Goal: Transaction & Acquisition: Purchase product/service

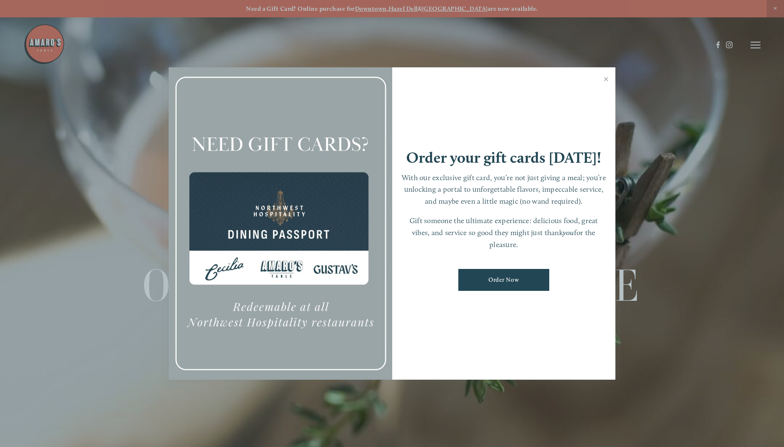
click at [741, 46] on div at bounding box center [392, 223] width 784 height 447
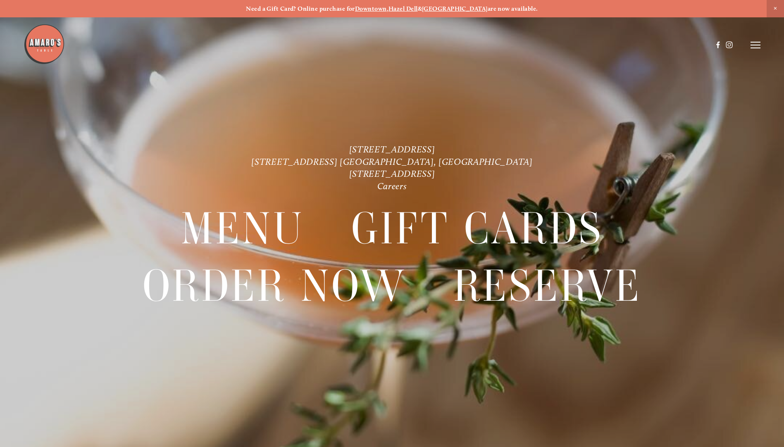
click at [751, 44] on icon at bounding box center [756, 44] width 10 height 7
click at [612, 41] on span "Order Now" at bounding box center [614, 45] width 33 height 8
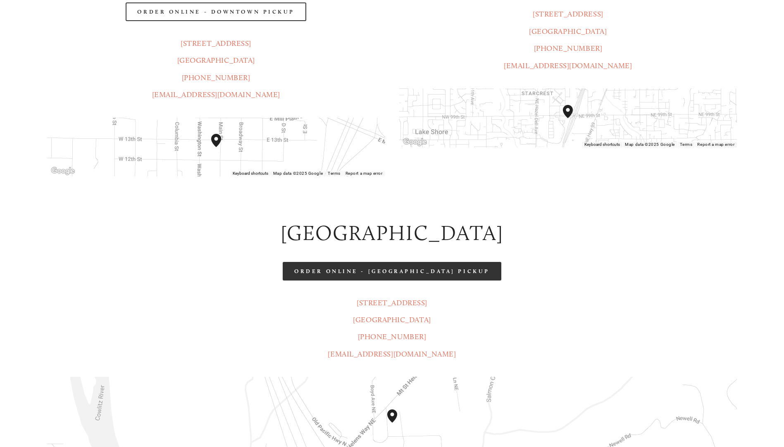
scroll to position [331, 0]
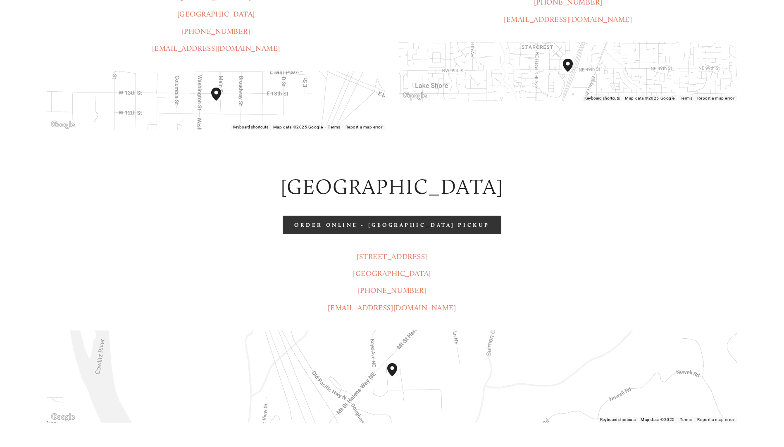
click at [396, 216] on link "Order Online - [GEOGRAPHIC_DATA] Pickup" at bounding box center [392, 225] width 218 height 19
